Goal: Information Seeking & Learning: Find specific fact

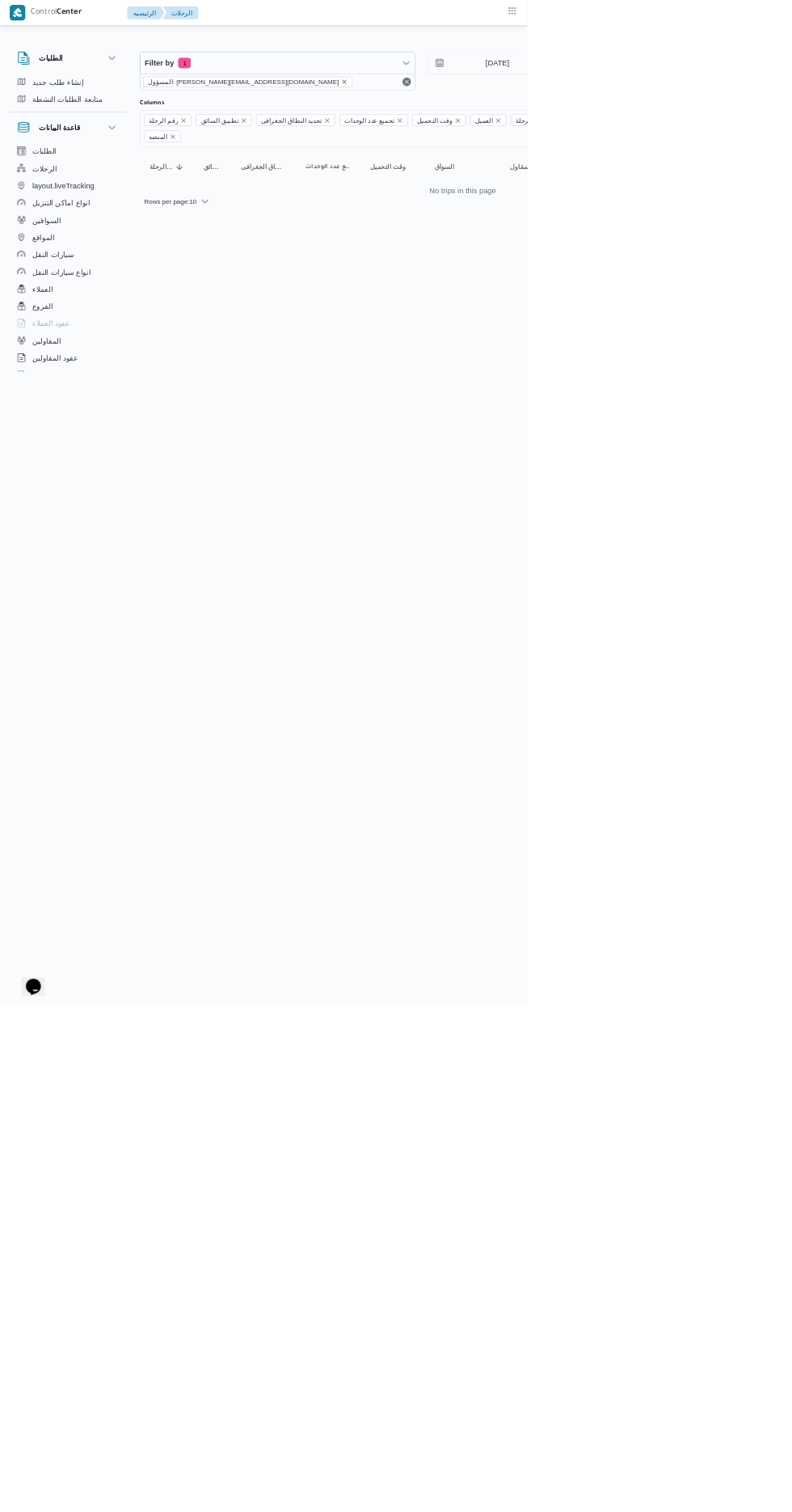
click at [514, 122] on icon "remove selected entity" at bounding box center [516, 122] width 7 height 7
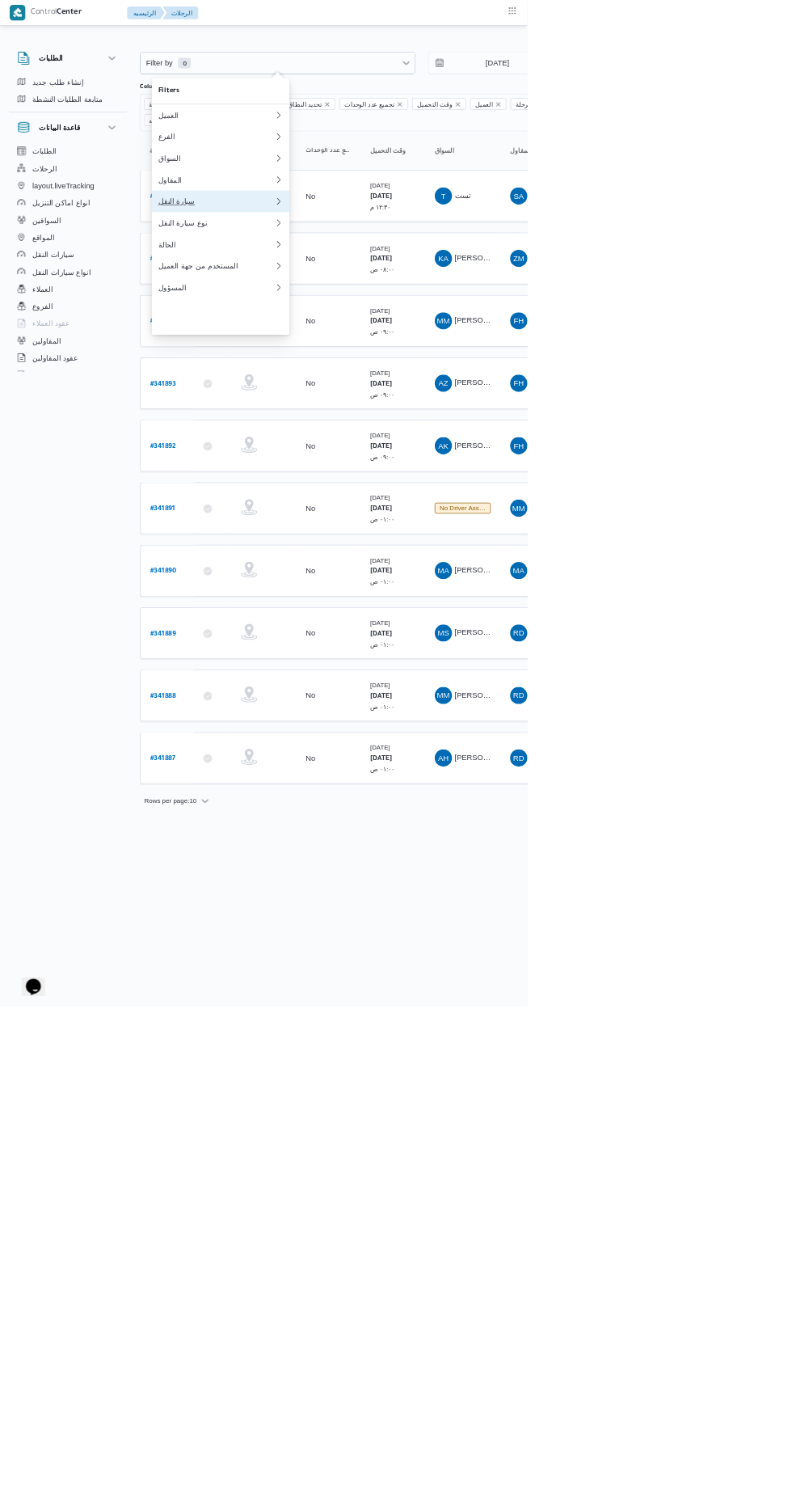
click at [293, 318] on button "سيارة النقل" at bounding box center [331, 302] width 207 height 32
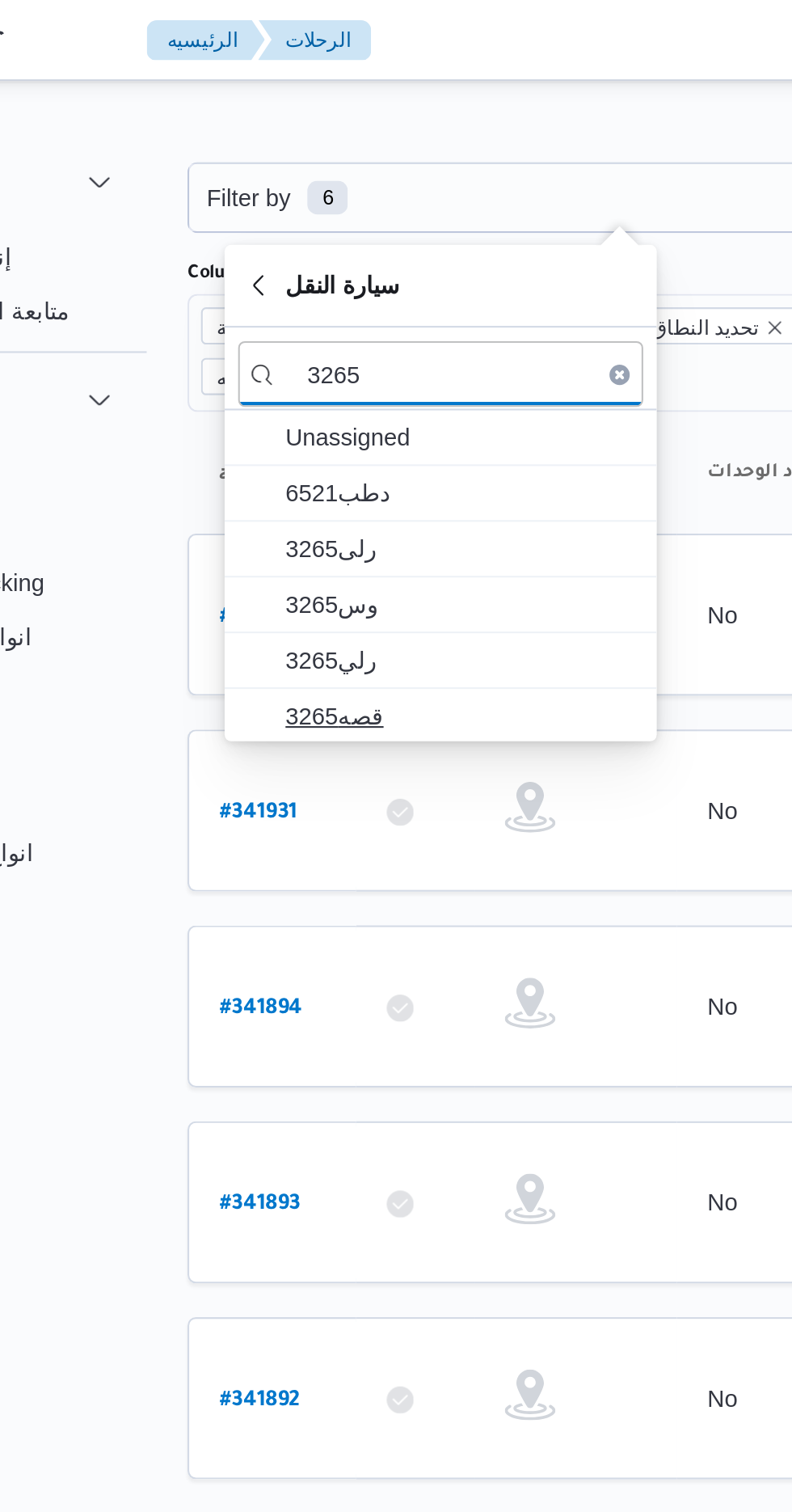
type input "3265"
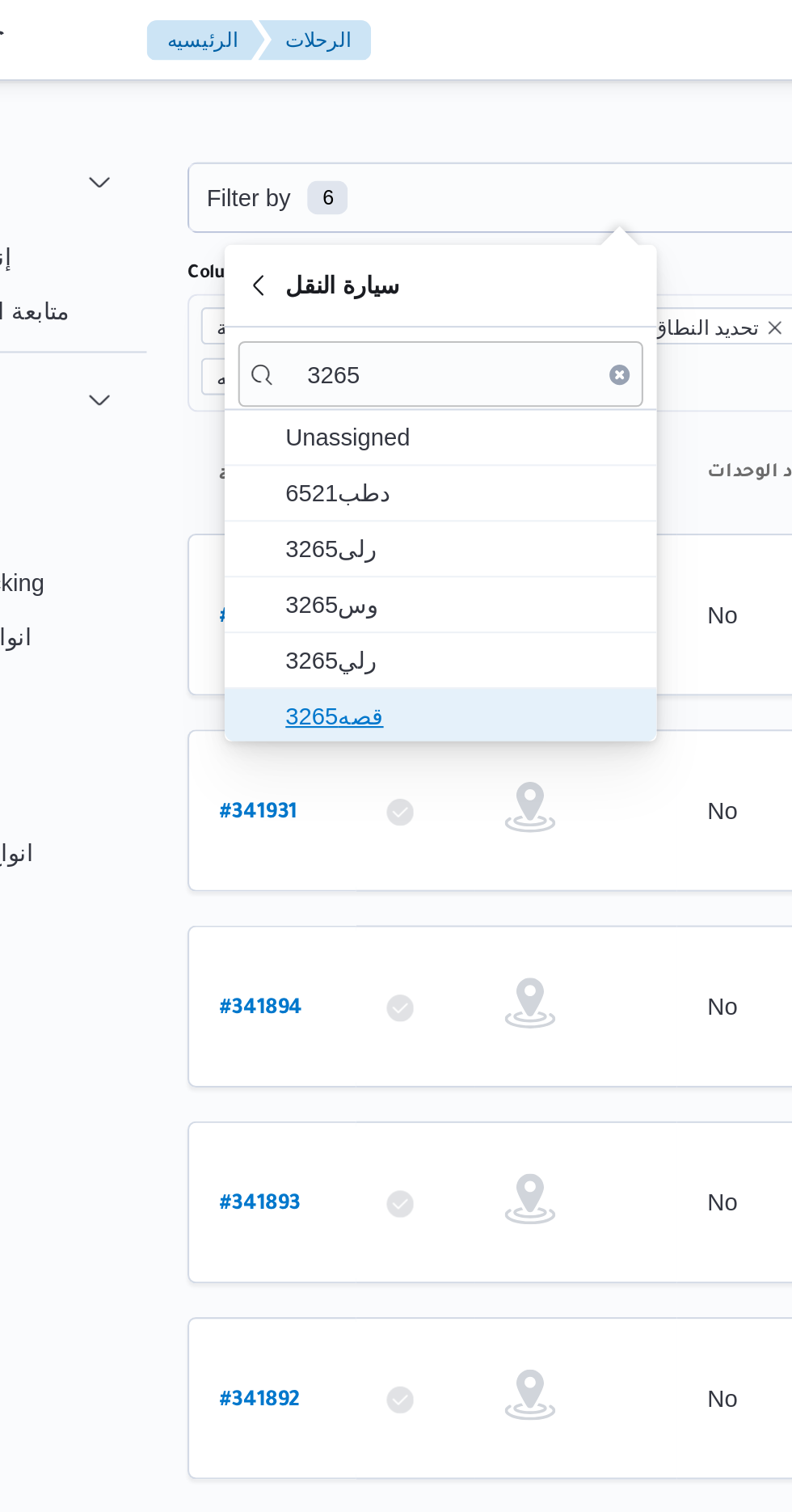
click at [275, 337] on span "قصه3265" at bounding box center [341, 342] width 168 height 20
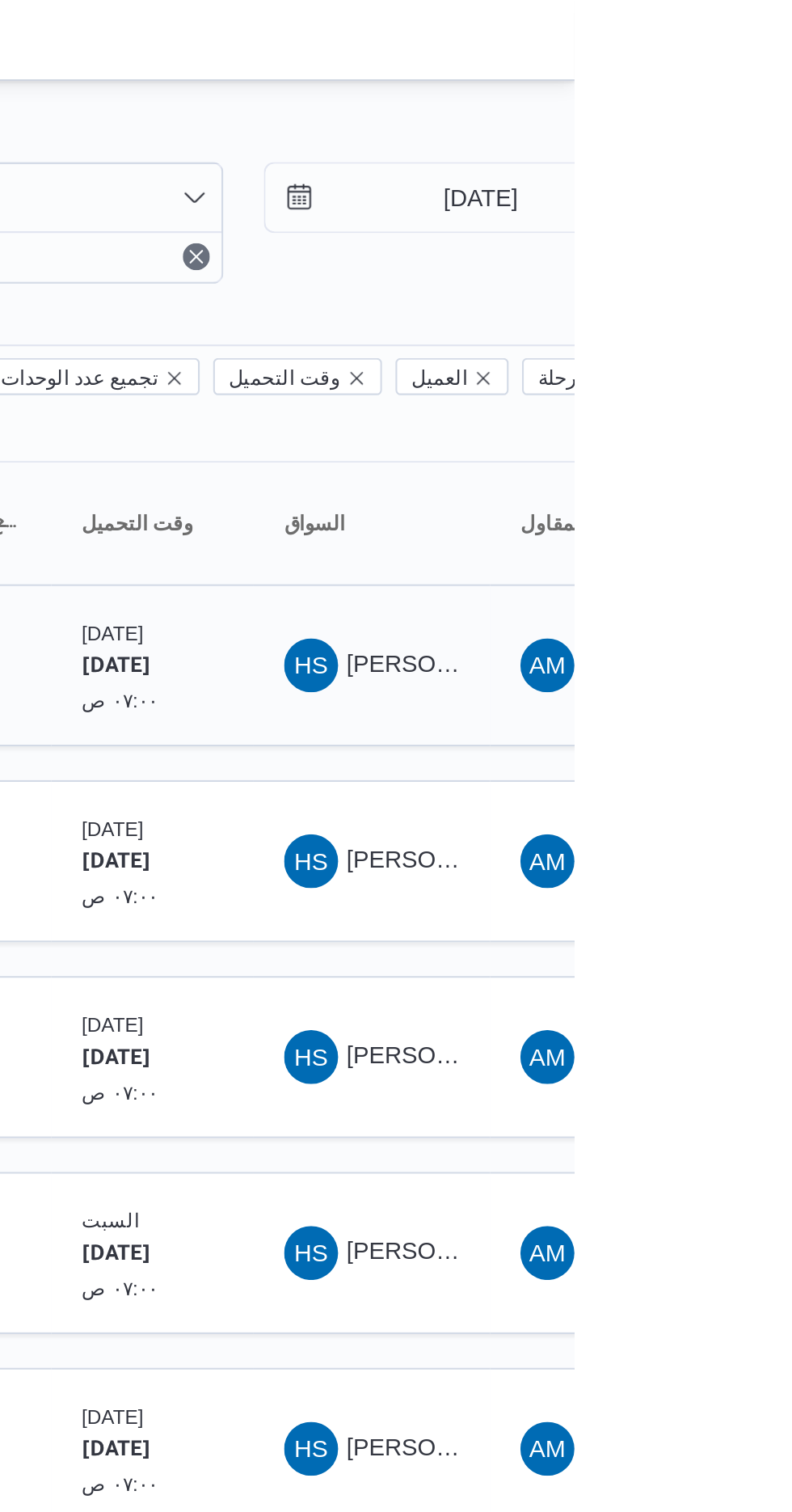
click at [714, 311] on span "[PERSON_NAME]" at bounding box center [729, 318] width 93 height 13
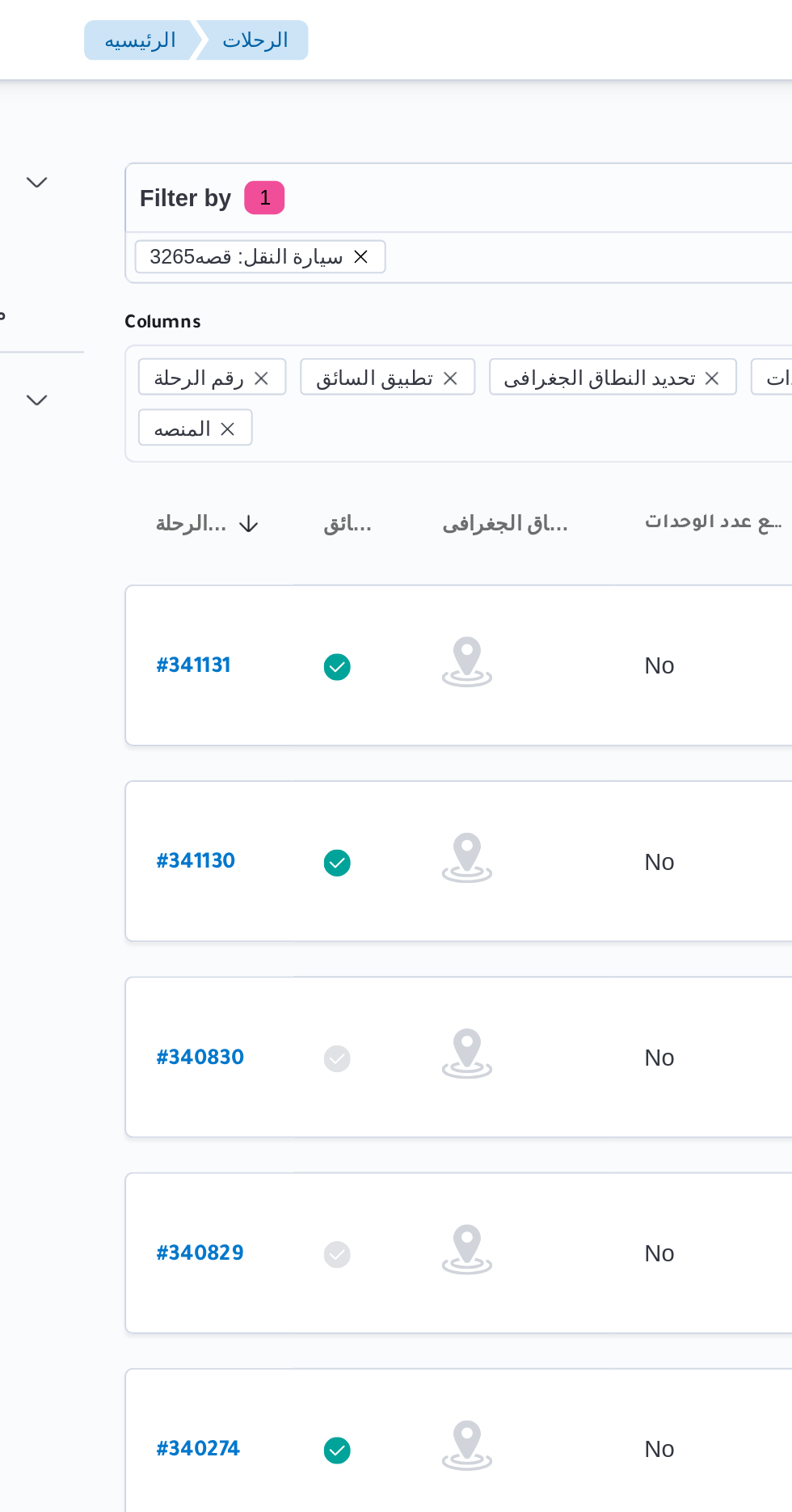
click at [318, 125] on icon "remove selected entity" at bounding box center [323, 122] width 9 height 9
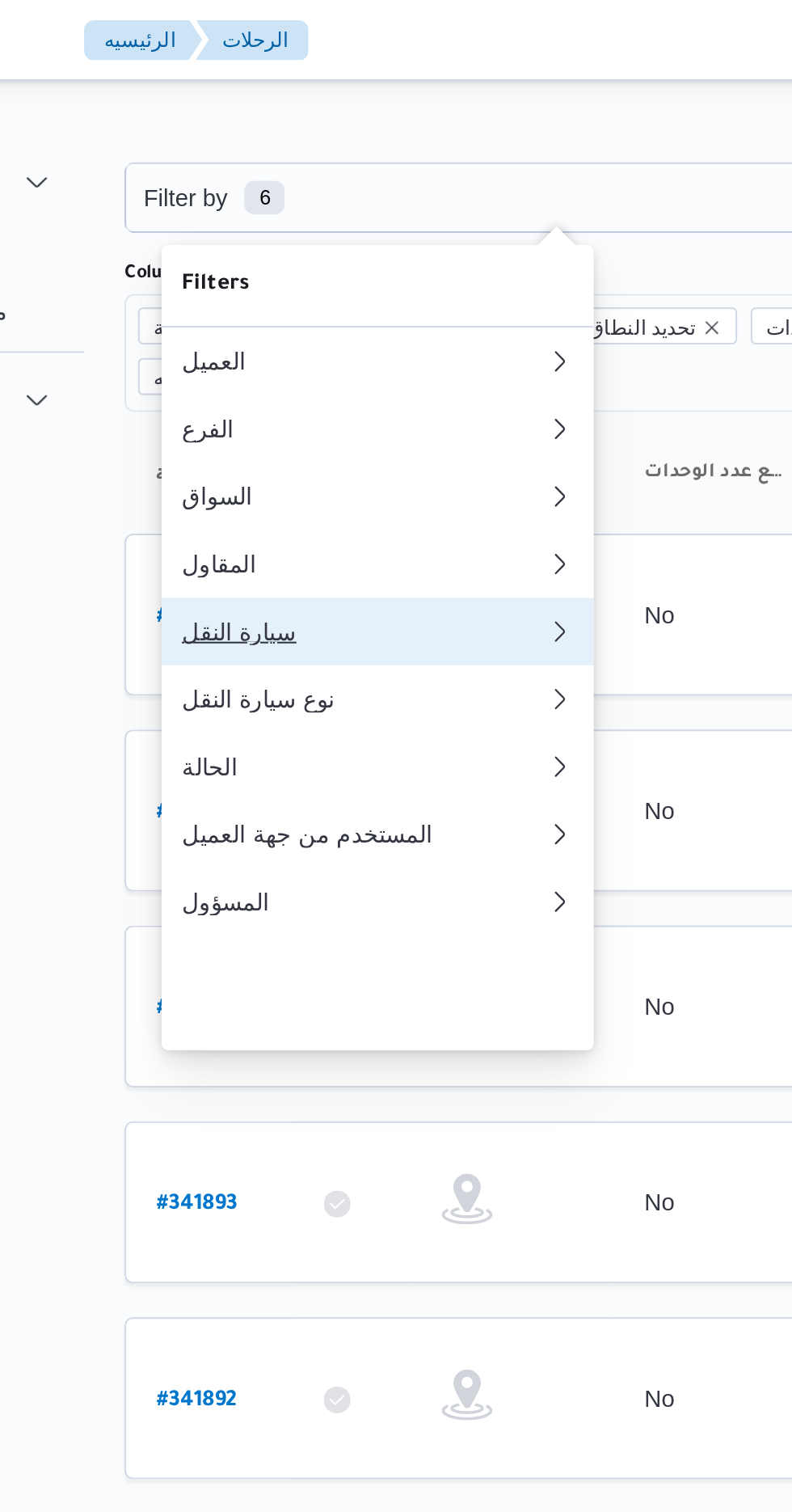
click at [250, 309] on div "سيارة النقل" at bounding box center [322, 302] width 168 height 13
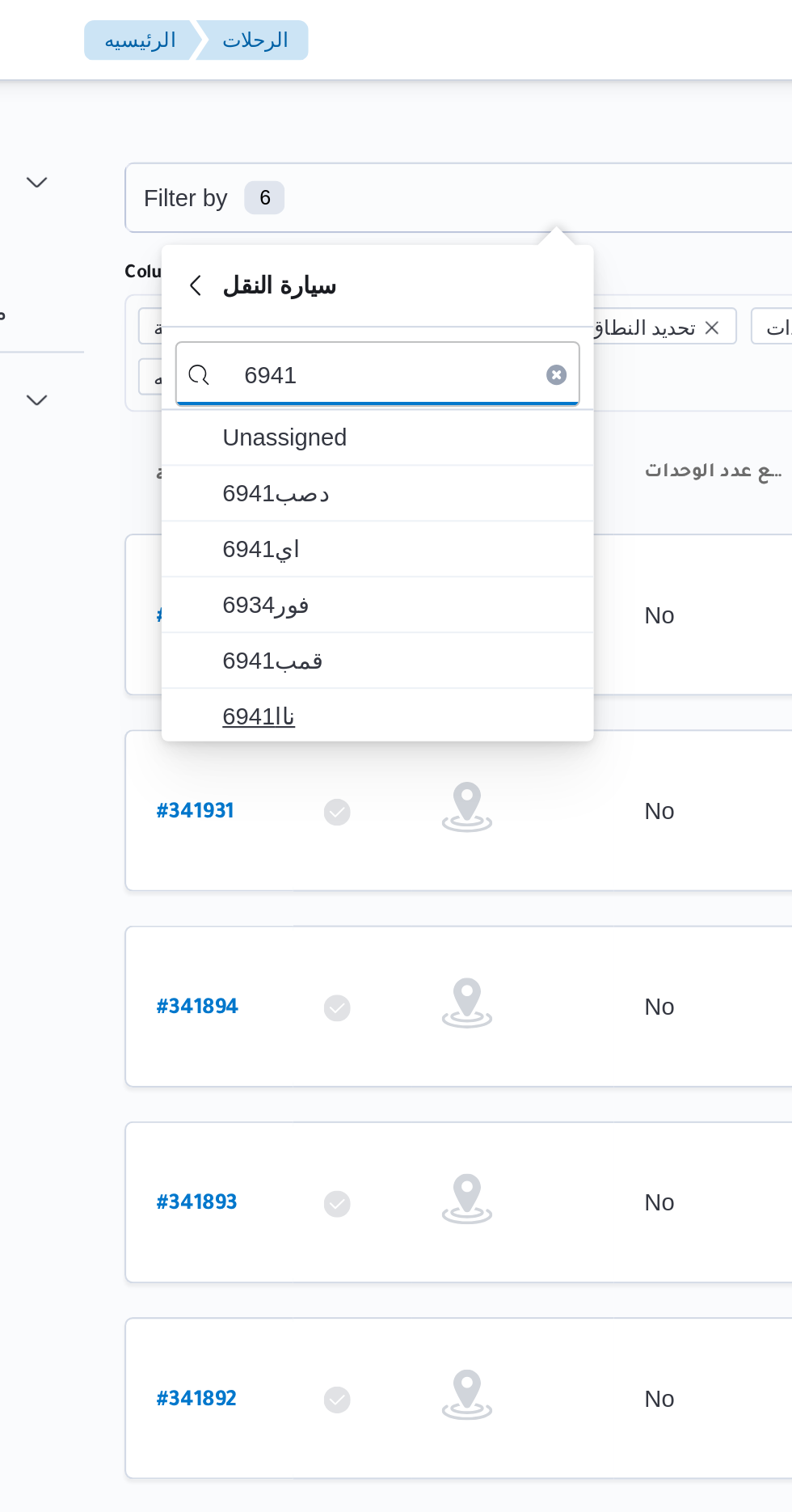
type input "6941"
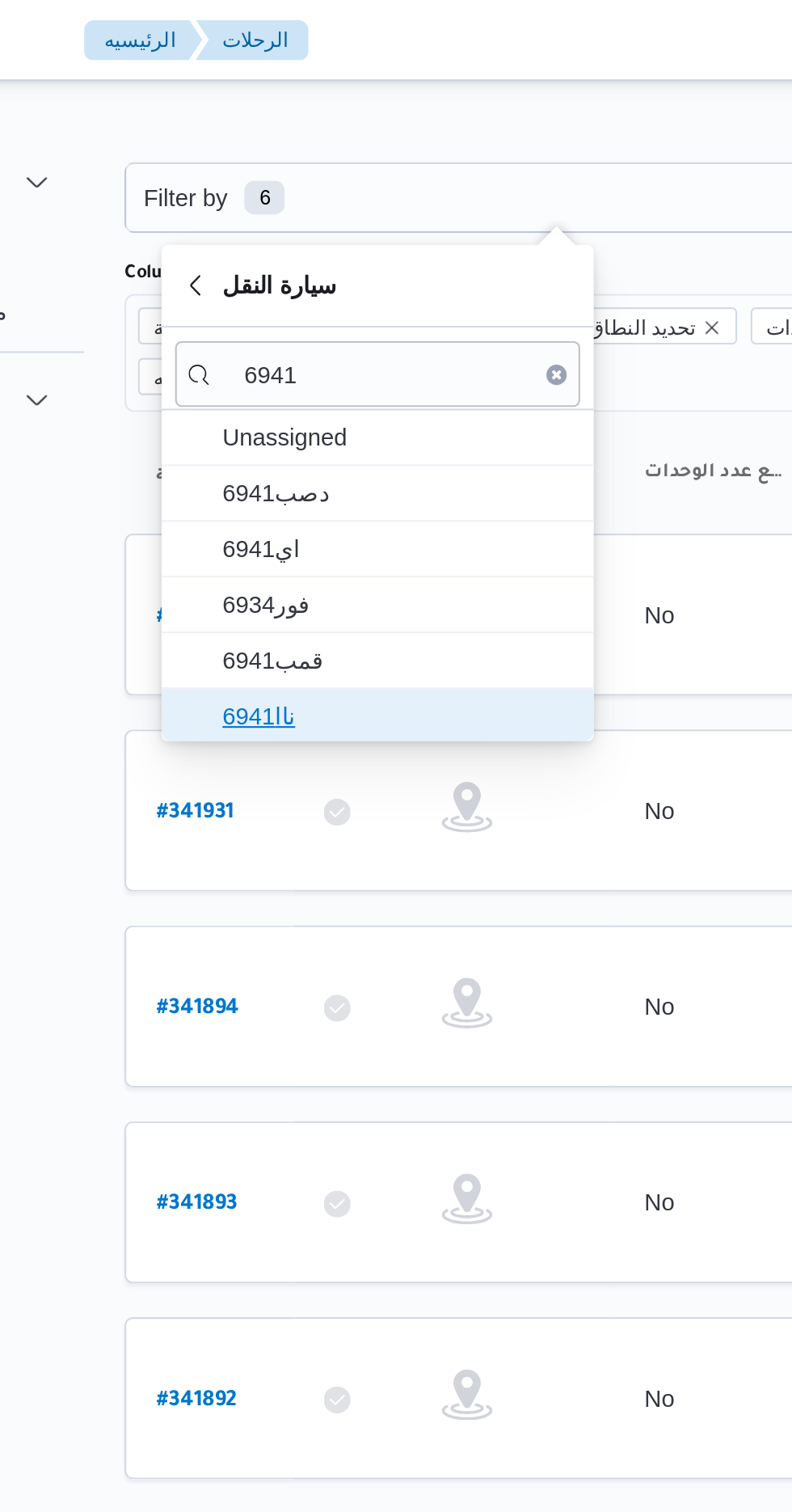
click at [270, 333] on span "ناا6941" at bounding box center [341, 342] width 168 height 20
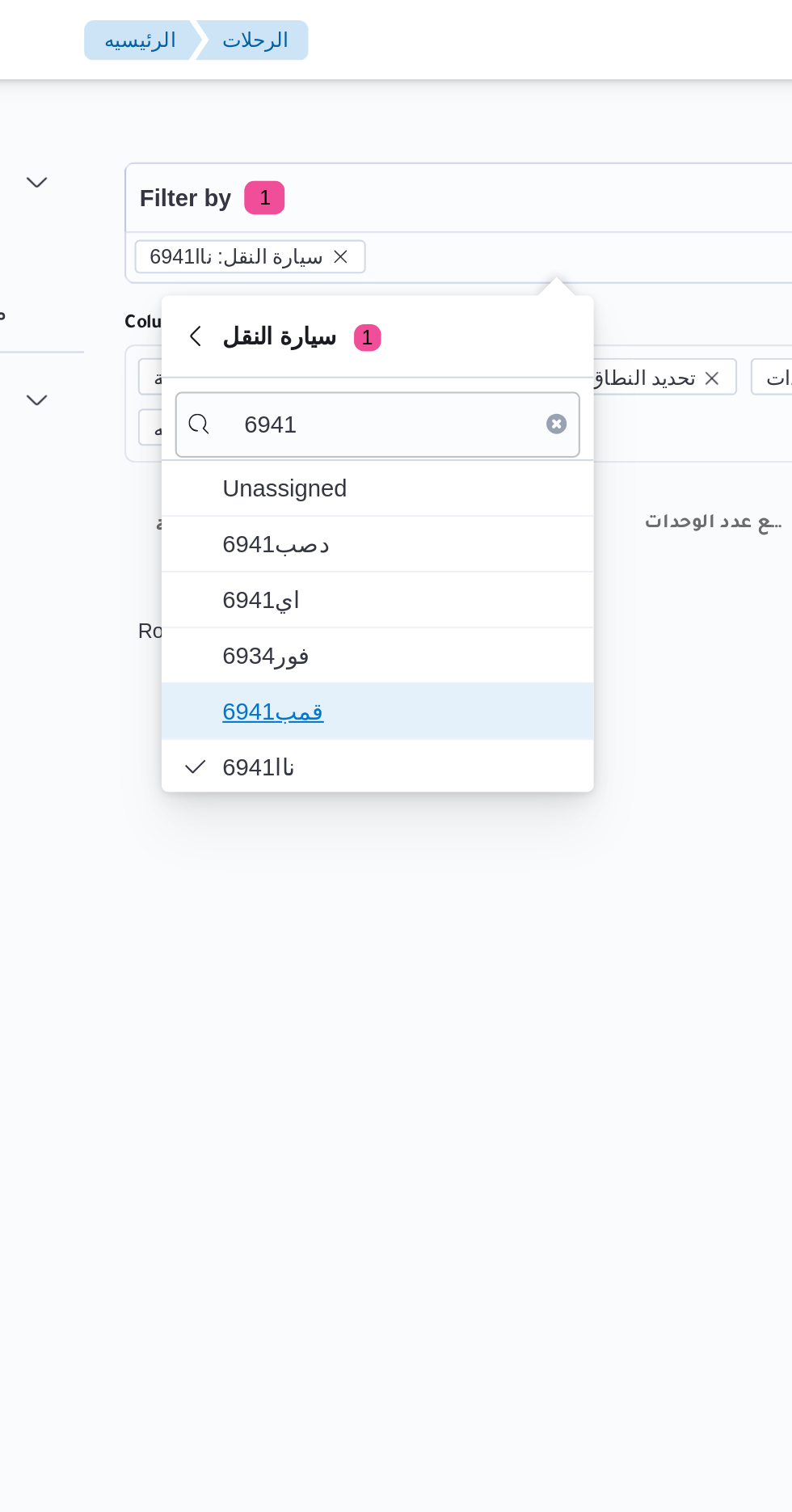
click at [283, 339] on span "قمب6941" at bounding box center [341, 340] width 168 height 20
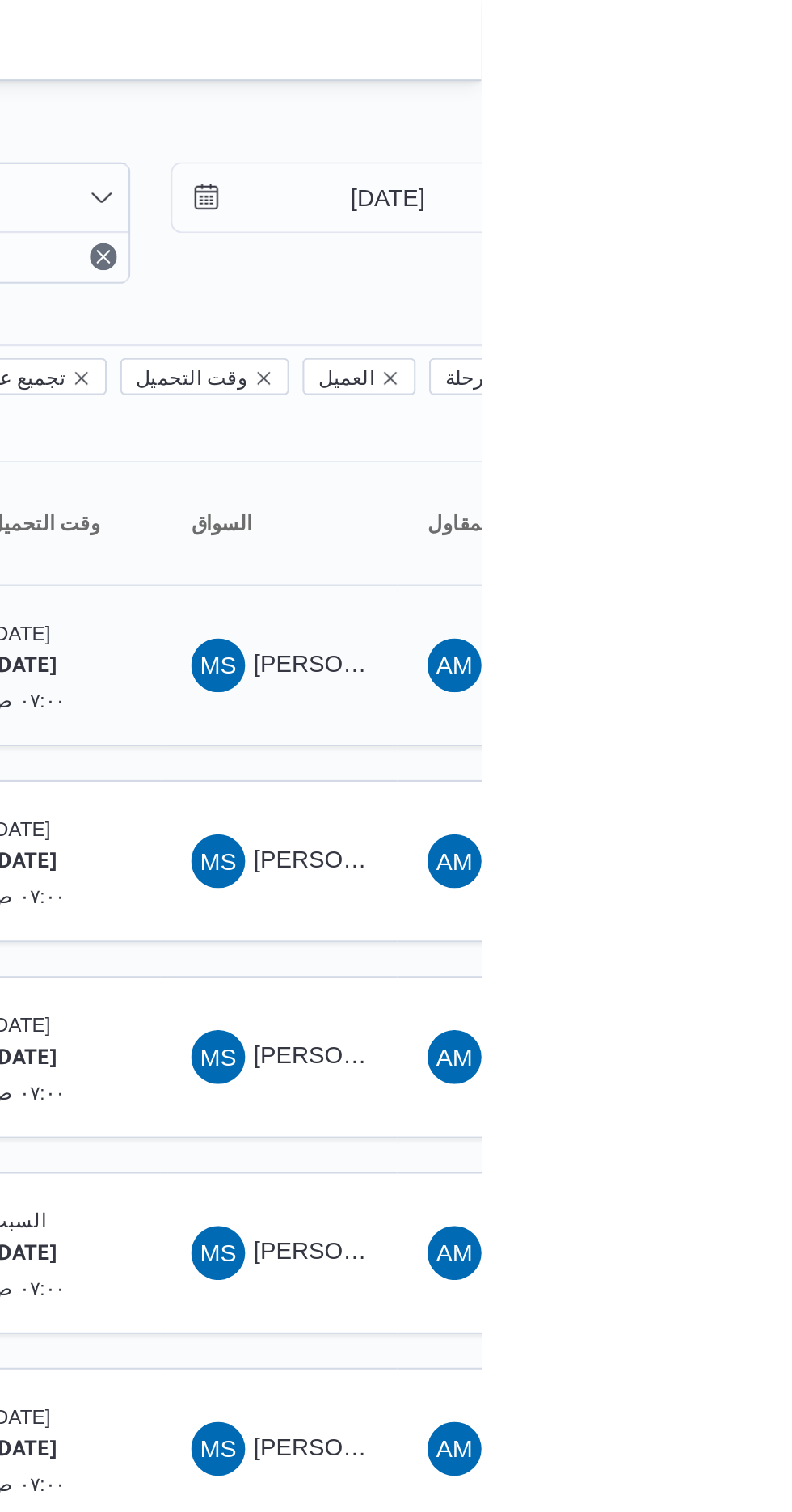
click at [718, 311] on span "[PERSON_NAME] [PERSON_NAME]" at bounding box center [777, 318] width 189 height 13
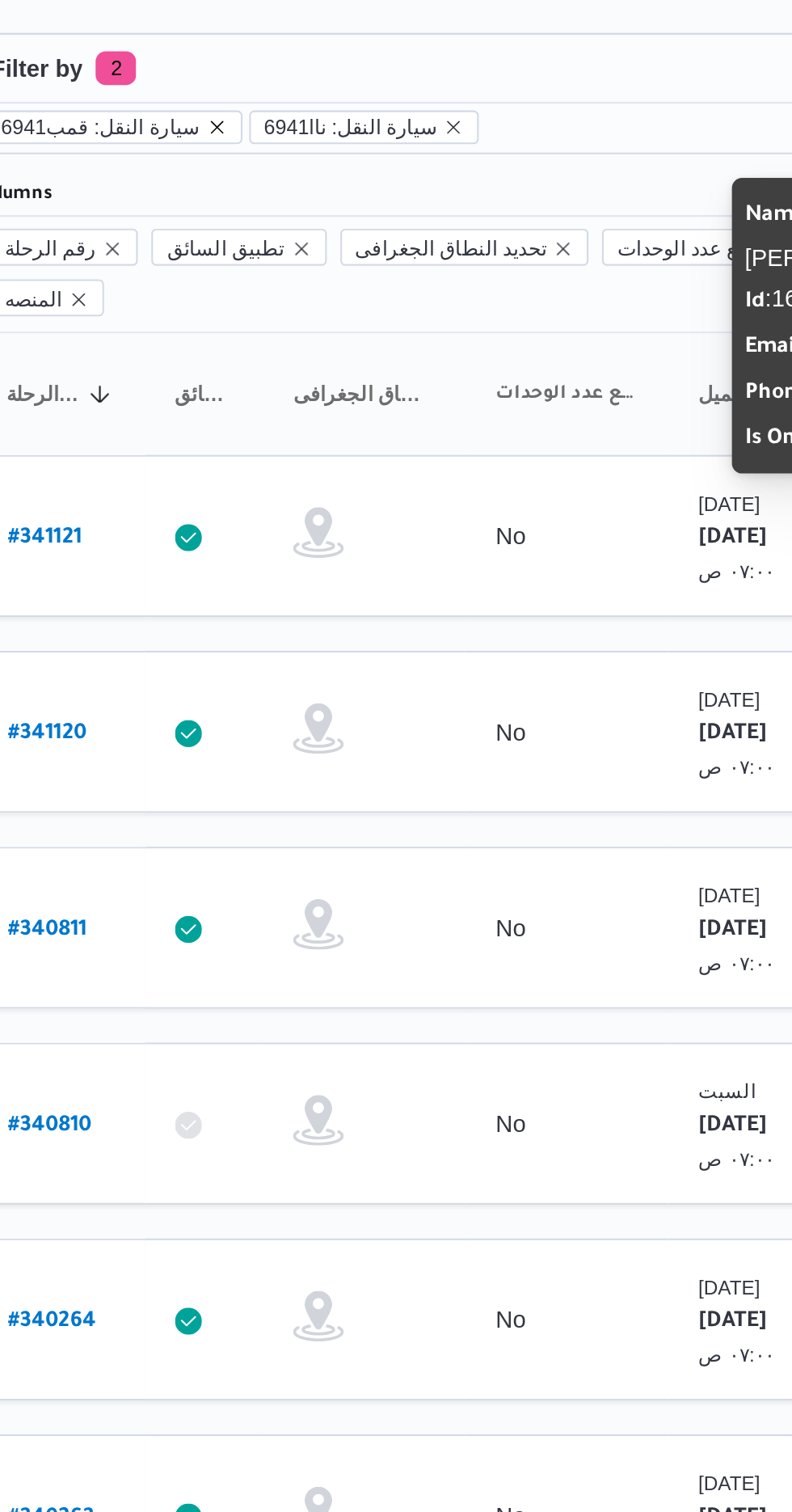
click at [321, 126] on icon "remove selected entity" at bounding box center [325, 122] width 9 height 9
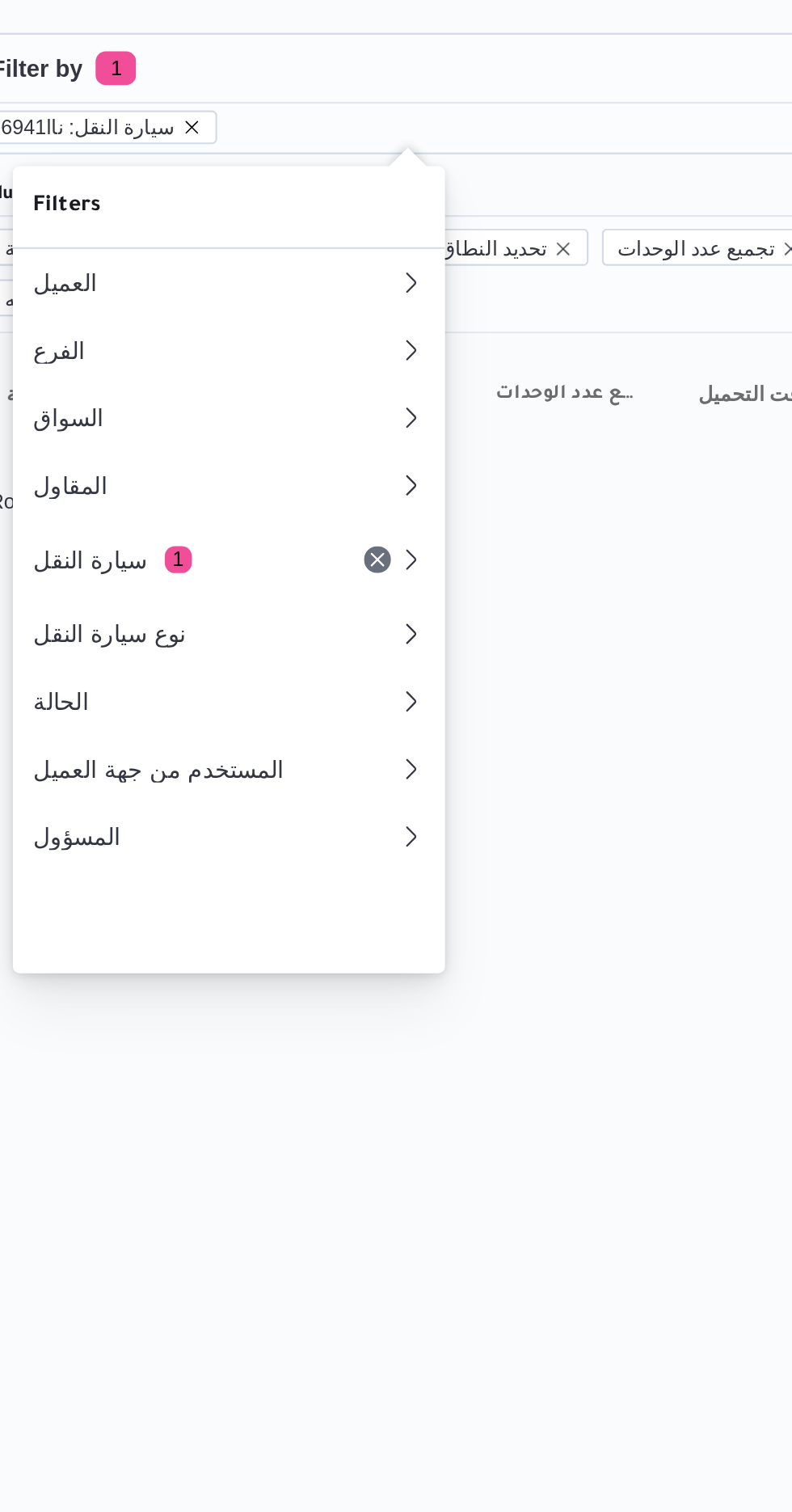
click at [309, 125] on icon "remove selected entity" at bounding box center [313, 122] width 9 height 9
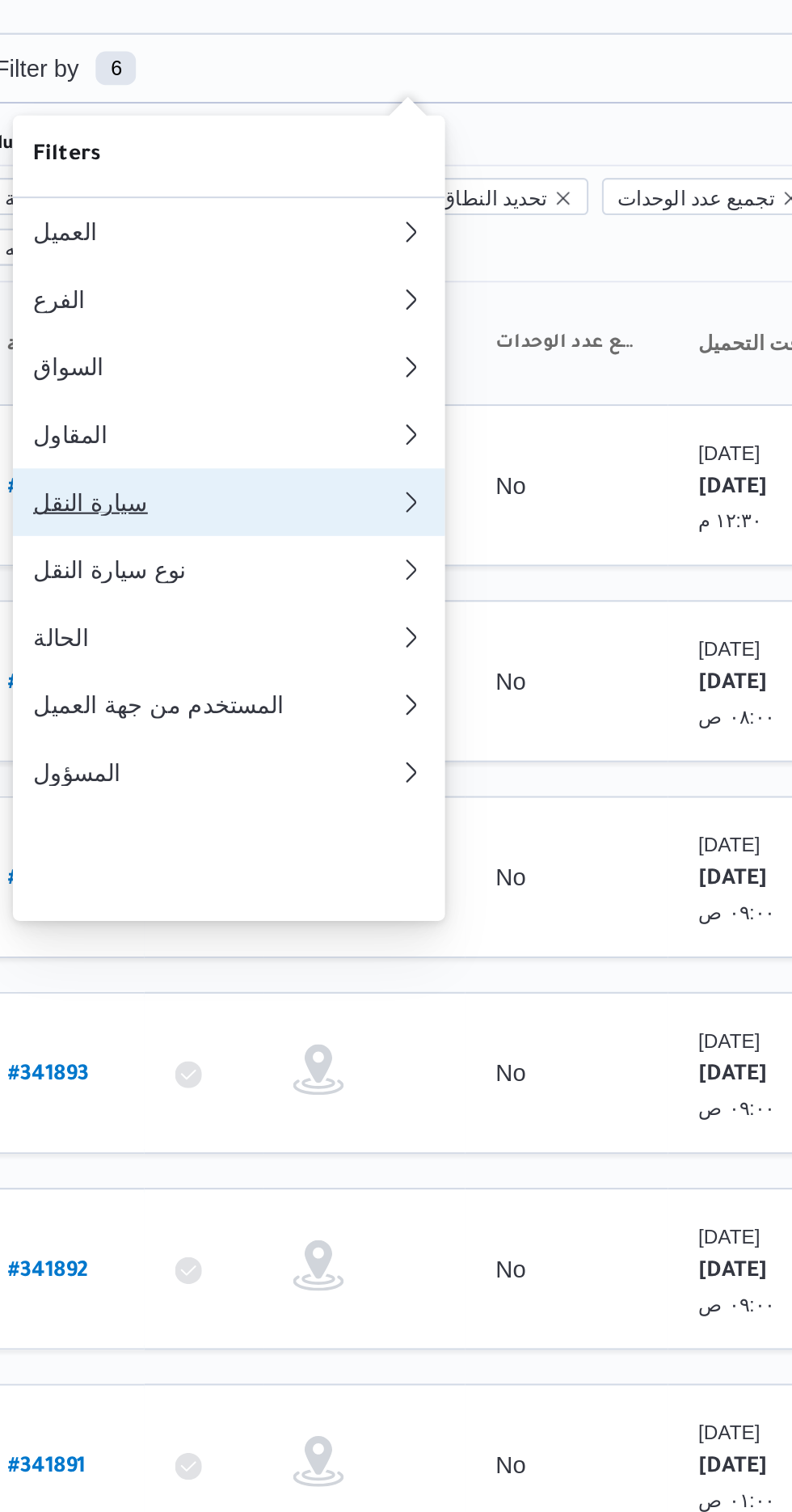
click at [267, 309] on div "سيارة النقل" at bounding box center [322, 302] width 168 height 13
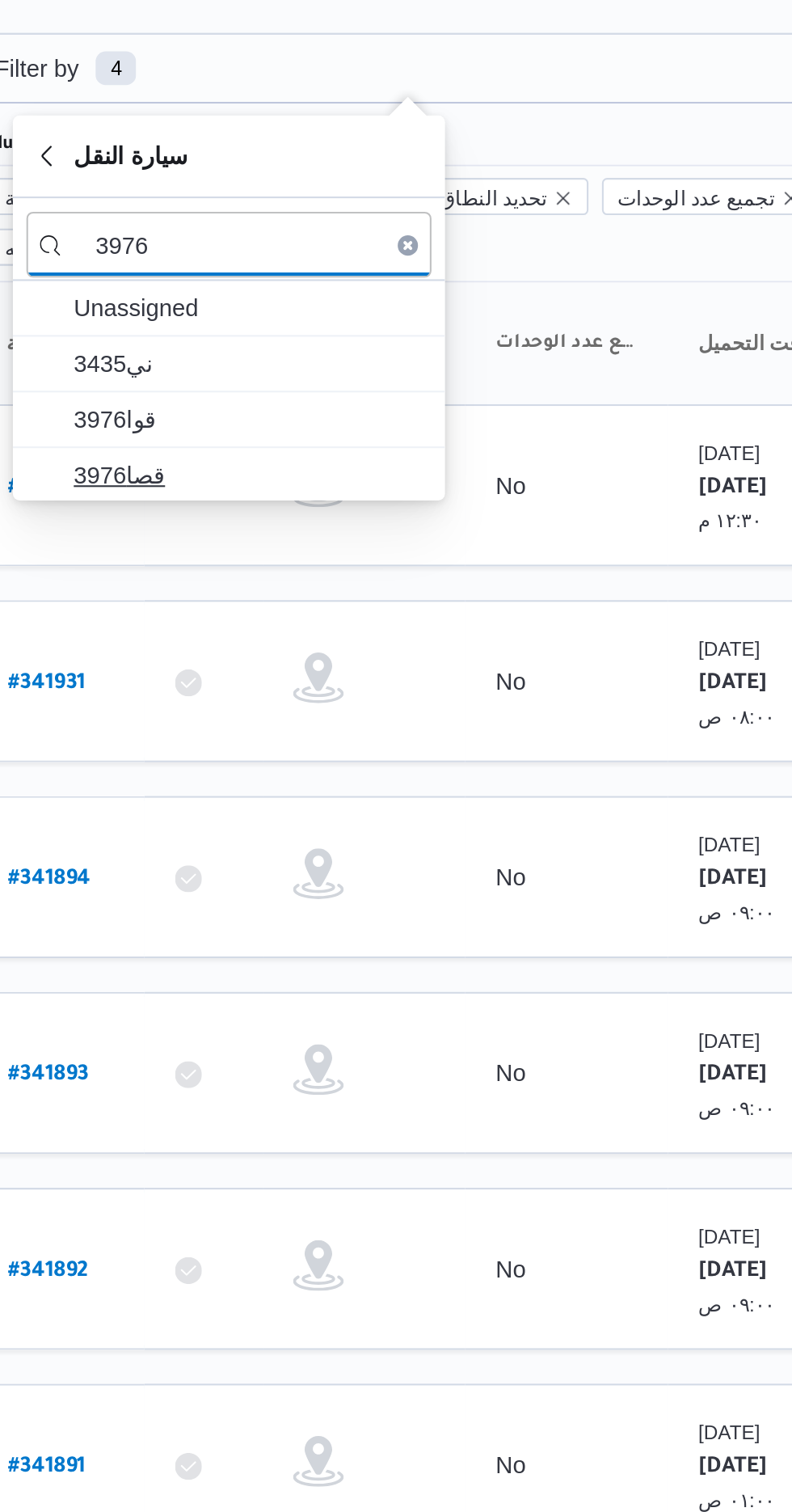
type input "3976"
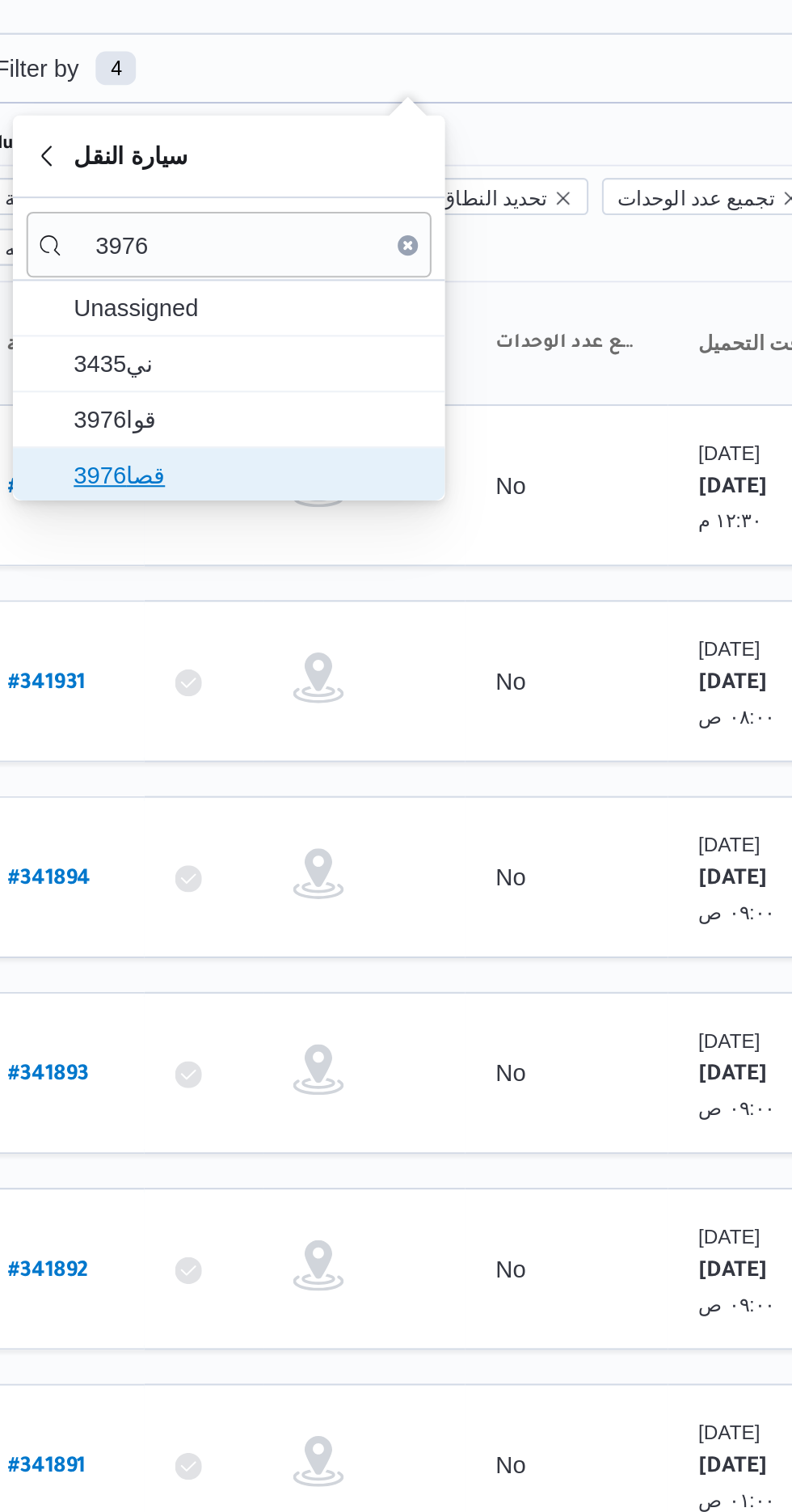
click at [281, 286] on span "قصا3976" at bounding box center [341, 289] width 168 height 20
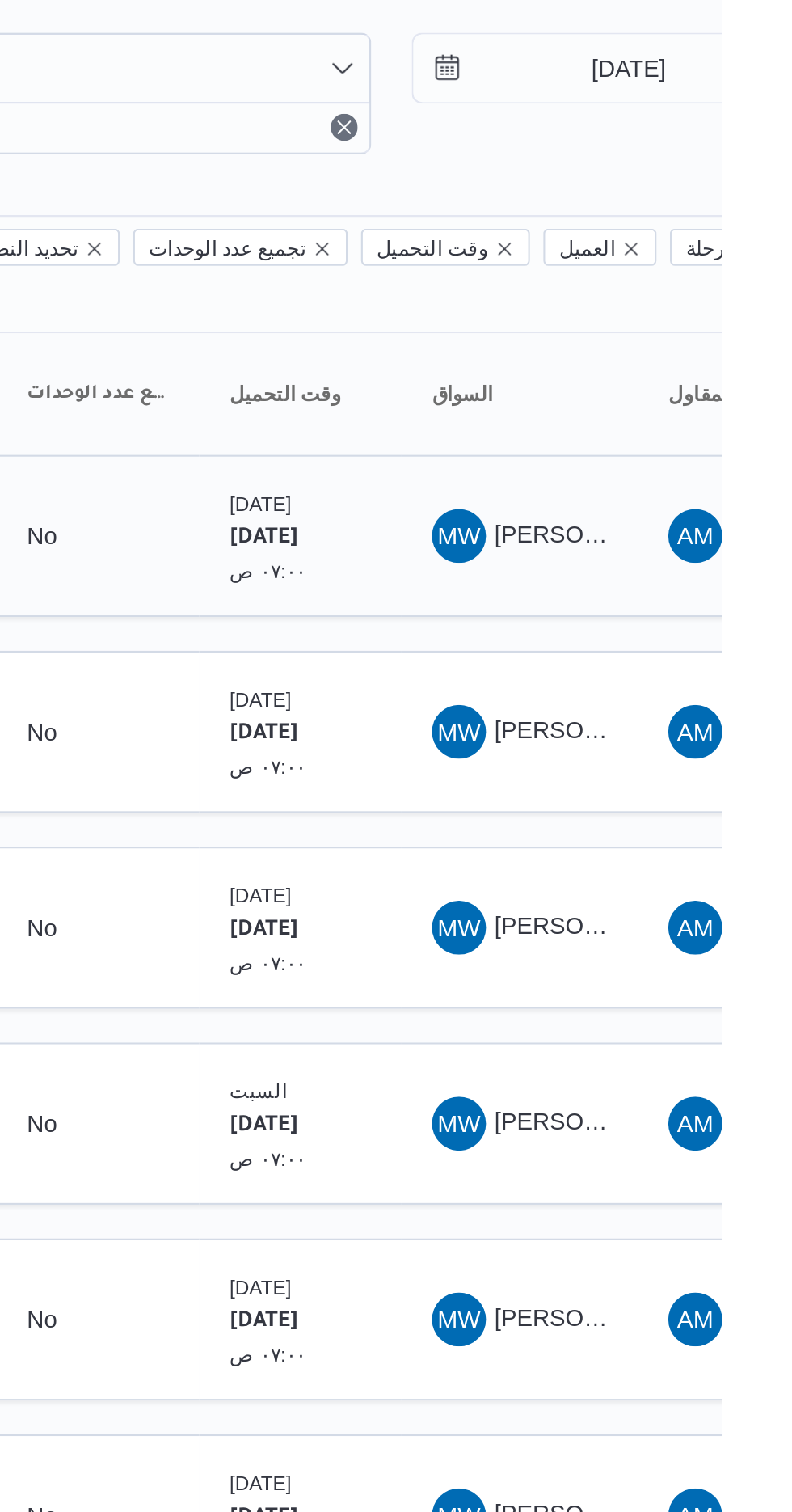
click at [681, 306] on span "MW [PERSON_NAME] علي [PERSON_NAME]" at bounding box center [694, 318] width 84 height 25
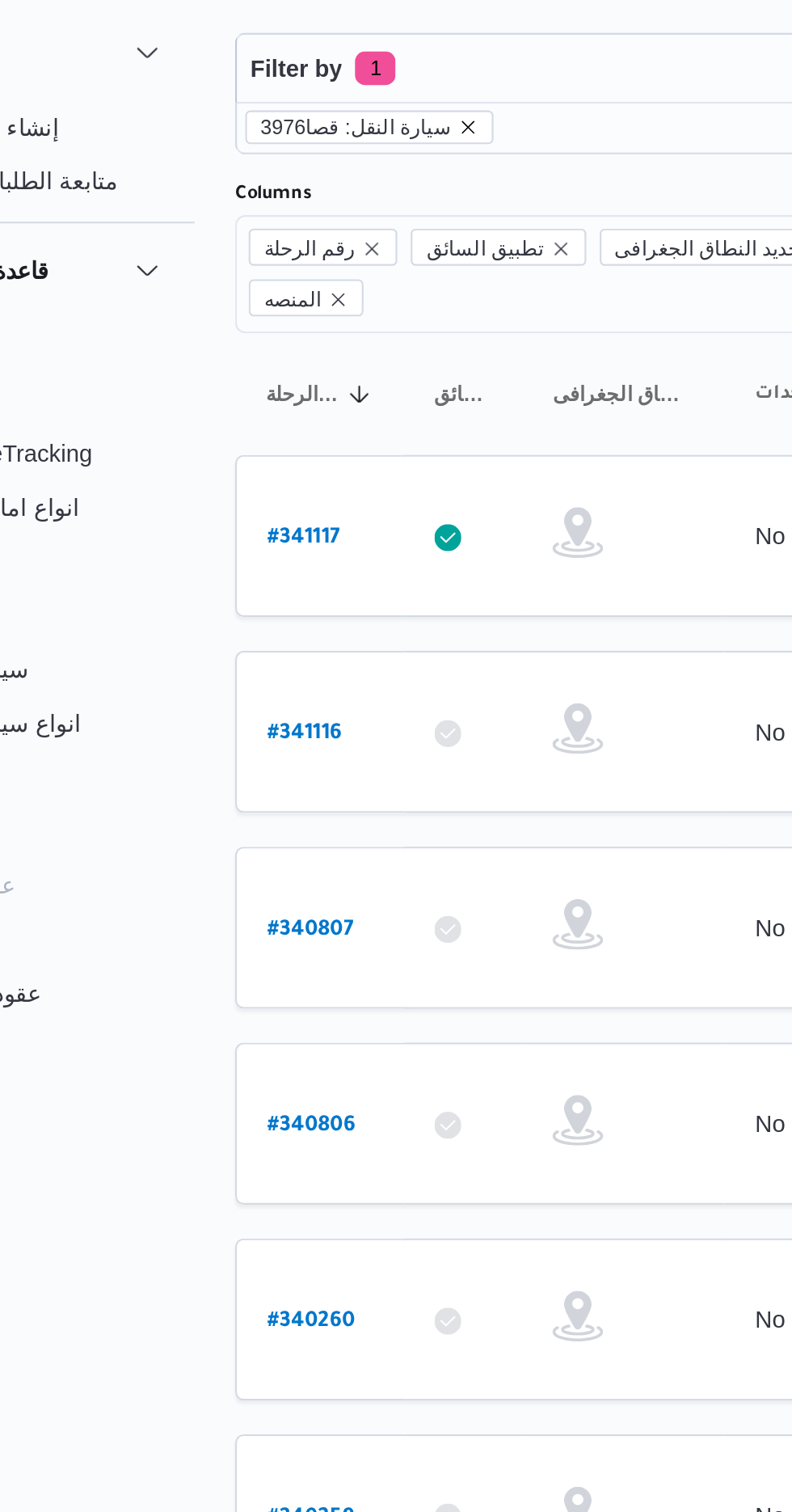
click at [317, 122] on icon "remove selected entity" at bounding box center [322, 122] width 9 height 9
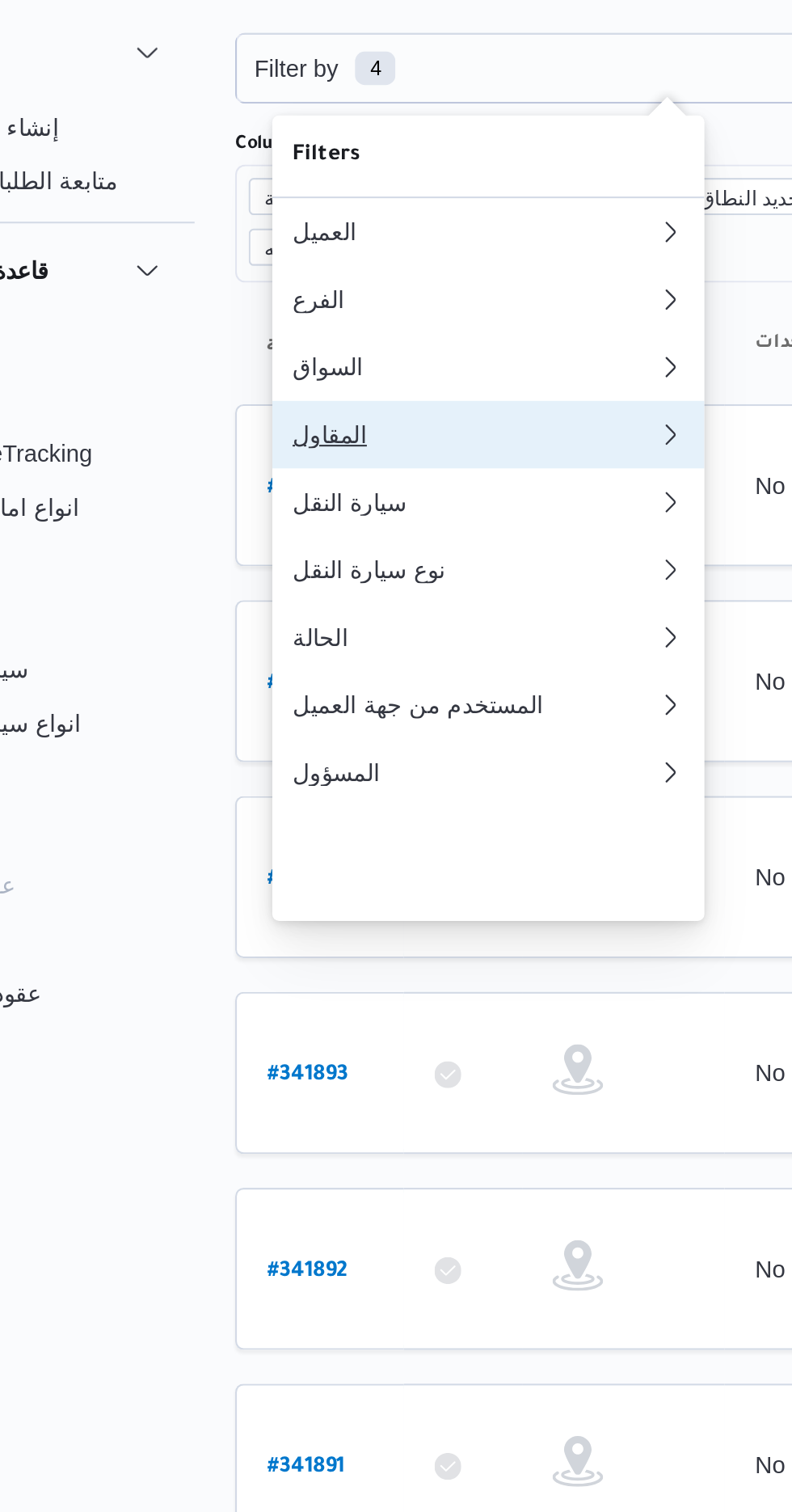
click at [263, 281] on button "المقاول" at bounding box center [331, 270] width 207 height 32
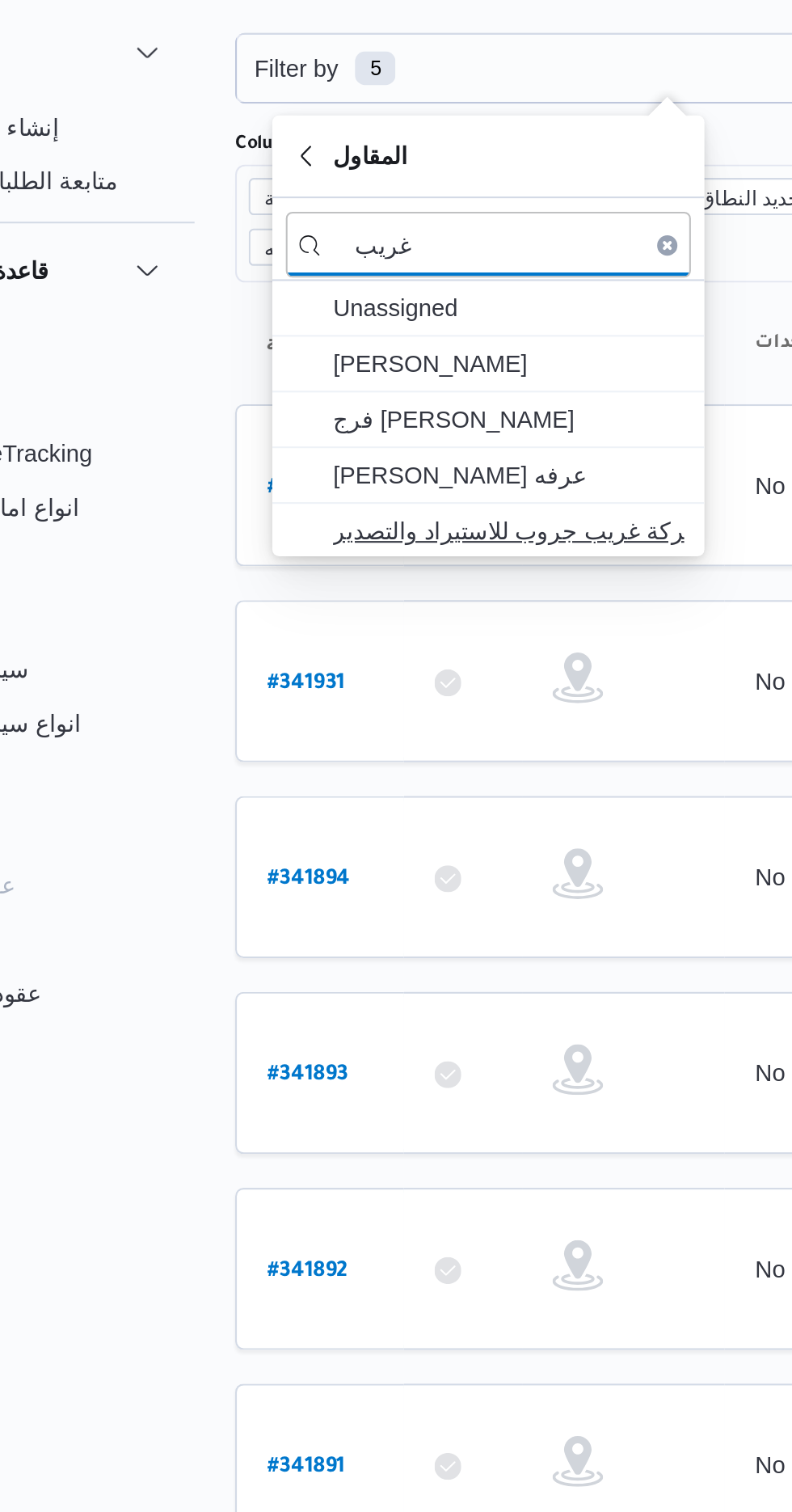
type input "غريب"
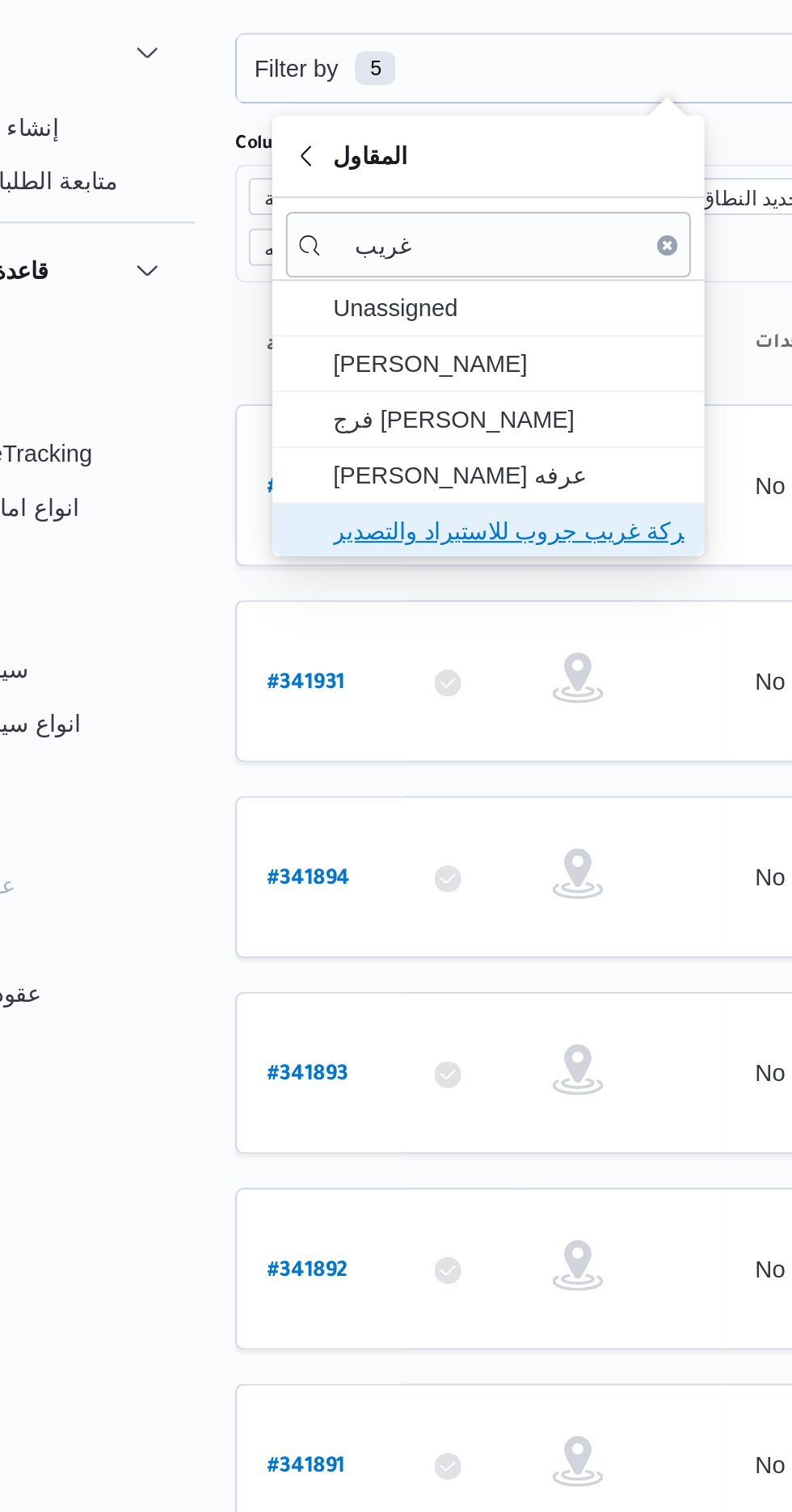
click at [288, 312] on span "شركة غريب جروب للاستيراد والتصدير" at bounding box center [341, 316] width 168 height 20
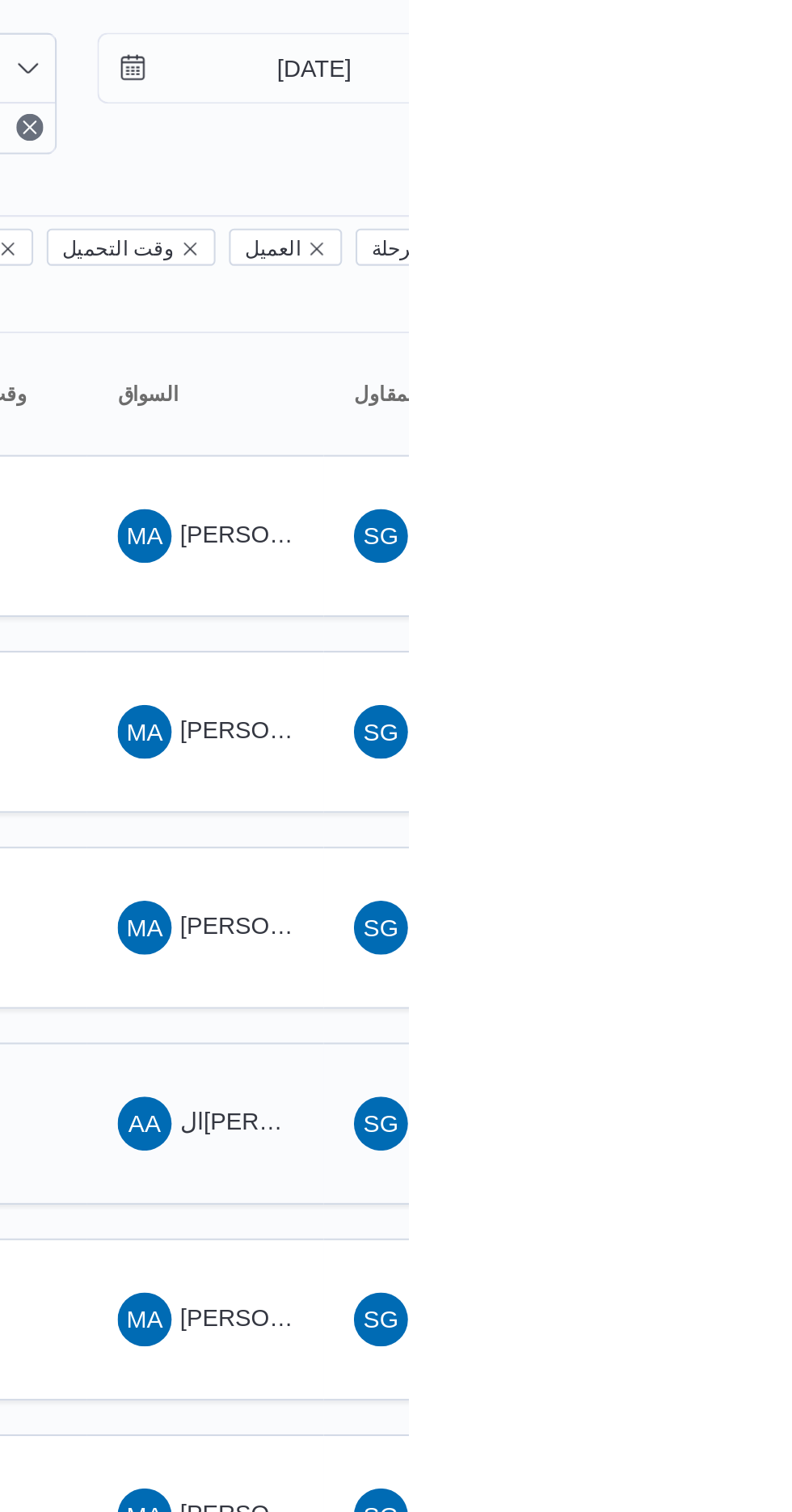
click at [697, 593] on span "ال[PERSON_NAME]" at bounding box center [735, 599] width 104 height 13
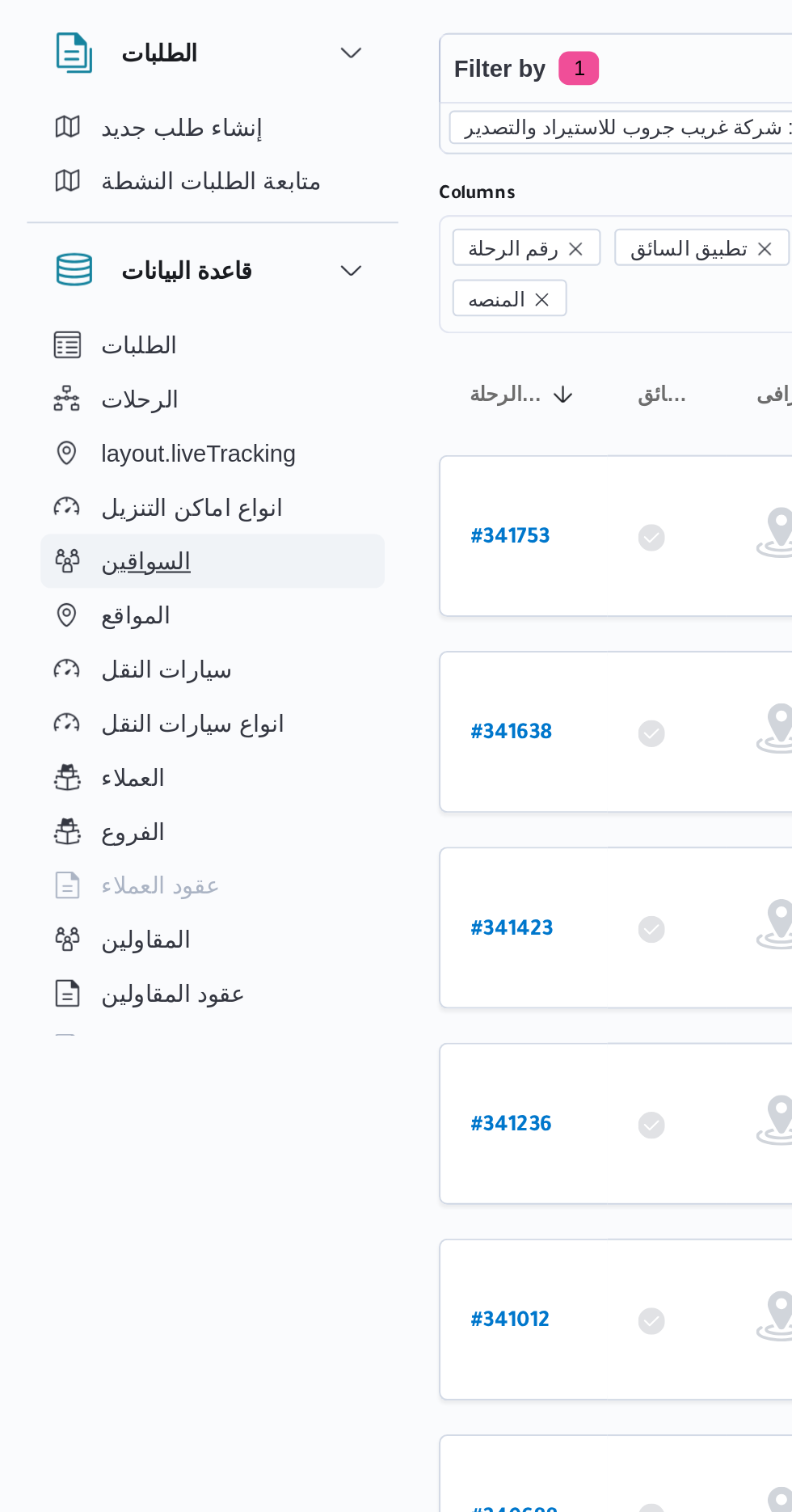
click at [78, 332] on span "السواقين" at bounding box center [71, 330] width 43 height 20
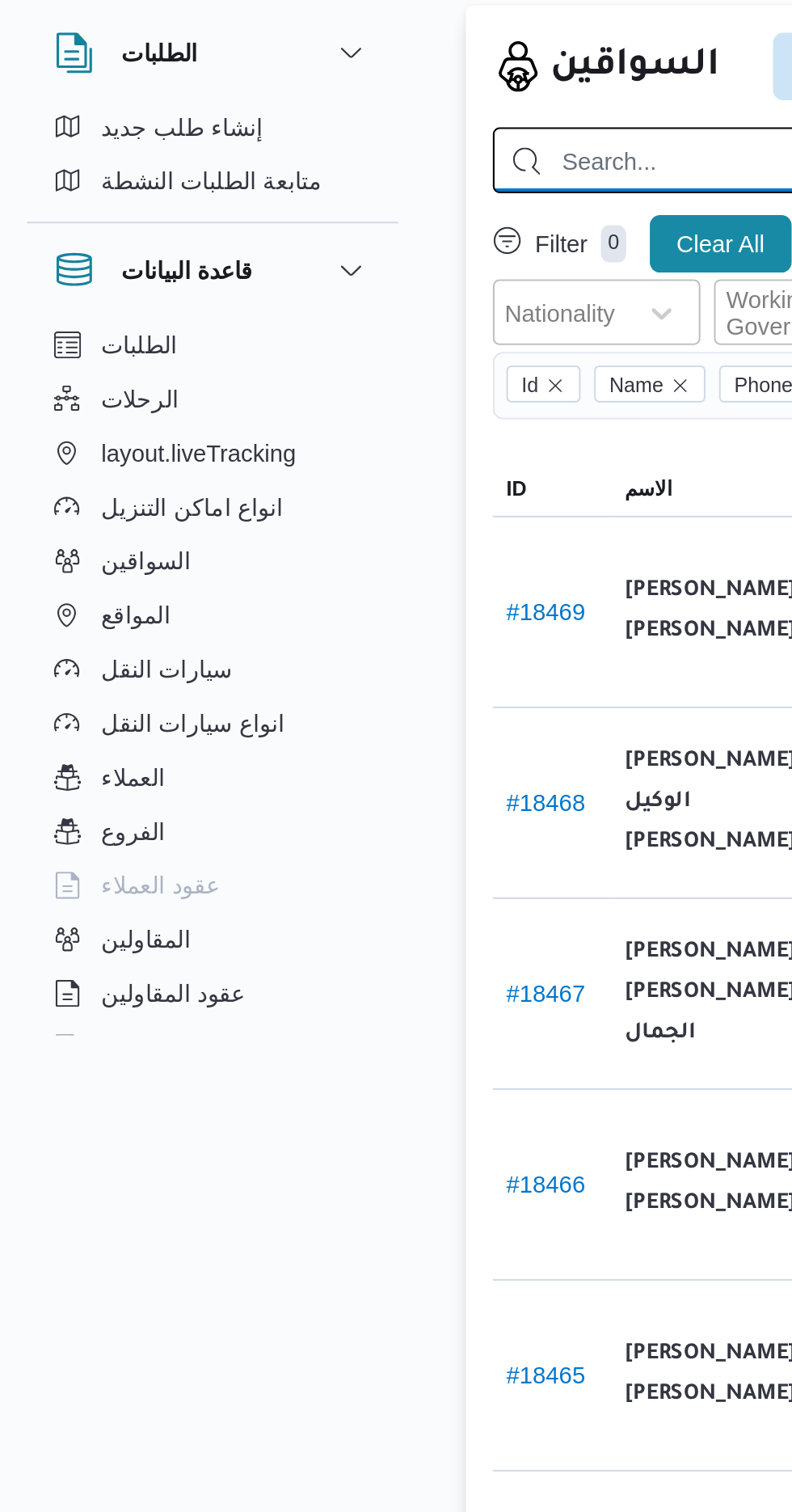
click at [283, 137] on input "search" at bounding box center [577, 139] width 681 height 32
type input "ال[PERSON_NAME]"
